Goal: Information Seeking & Learning: Learn about a topic

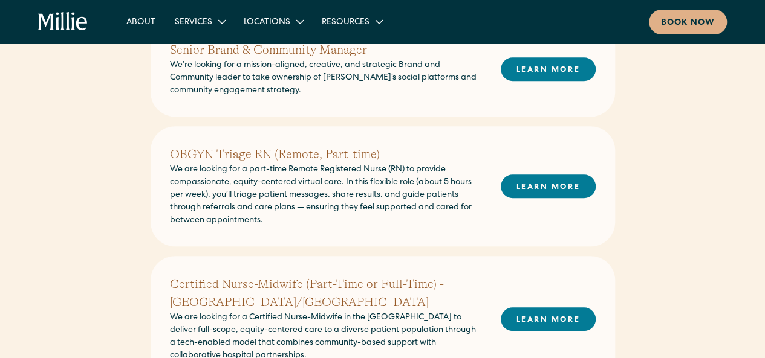
scroll to position [363, 0]
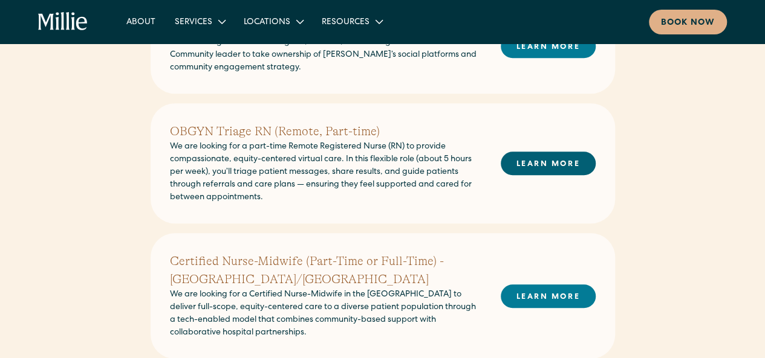
click at [557, 169] on link "LEARN MORE" at bounding box center [548, 164] width 95 height 24
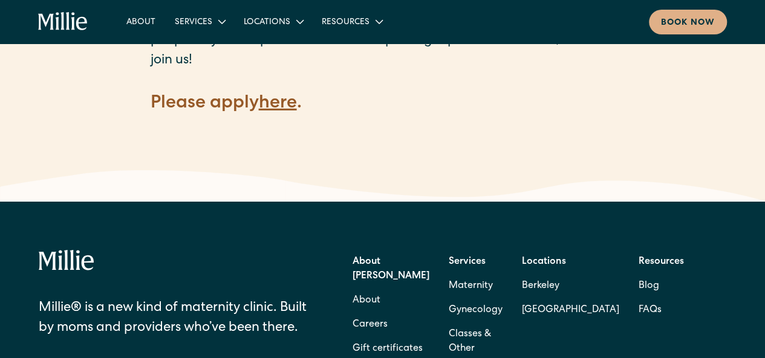
scroll to position [1862, 0]
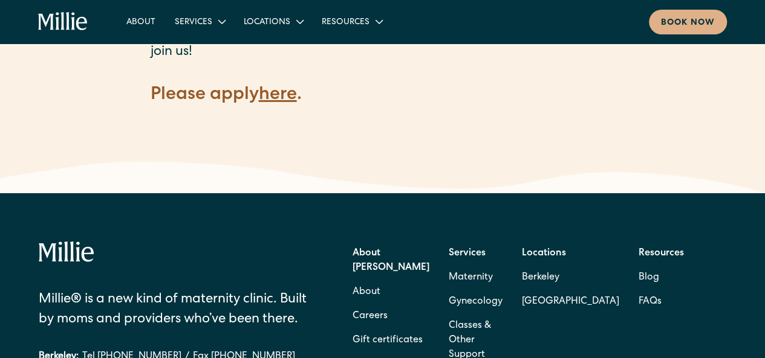
click at [291, 86] on strong "here" at bounding box center [278, 95] width 38 height 18
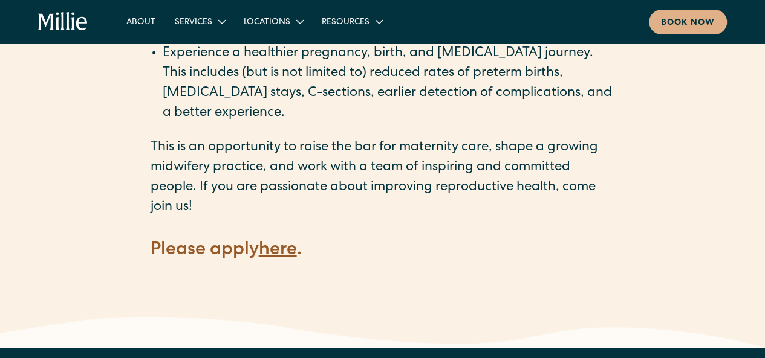
scroll to position [1701, 0]
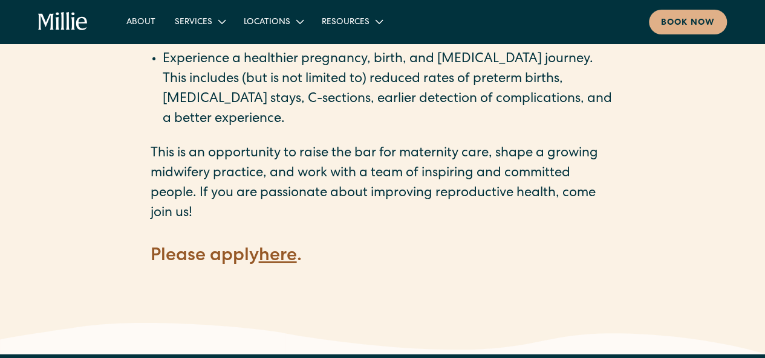
click at [290, 248] on strong "here" at bounding box center [278, 257] width 38 height 18
